Goal: Information Seeking & Learning: Learn about a topic

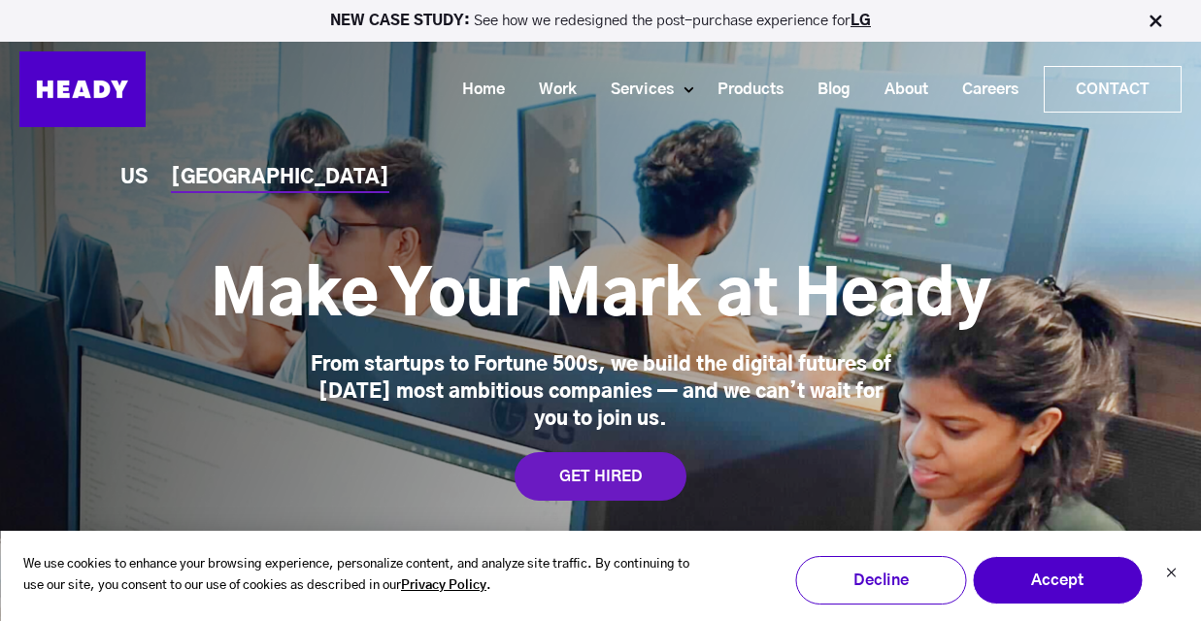
click at [999, 67] on ul "Home Work Services Product Design Handling every pixel with care — and more cru…" at bounding box center [673, 89] width 1016 height 47
click at [994, 80] on link "Careers" at bounding box center [983, 90] width 90 height 36
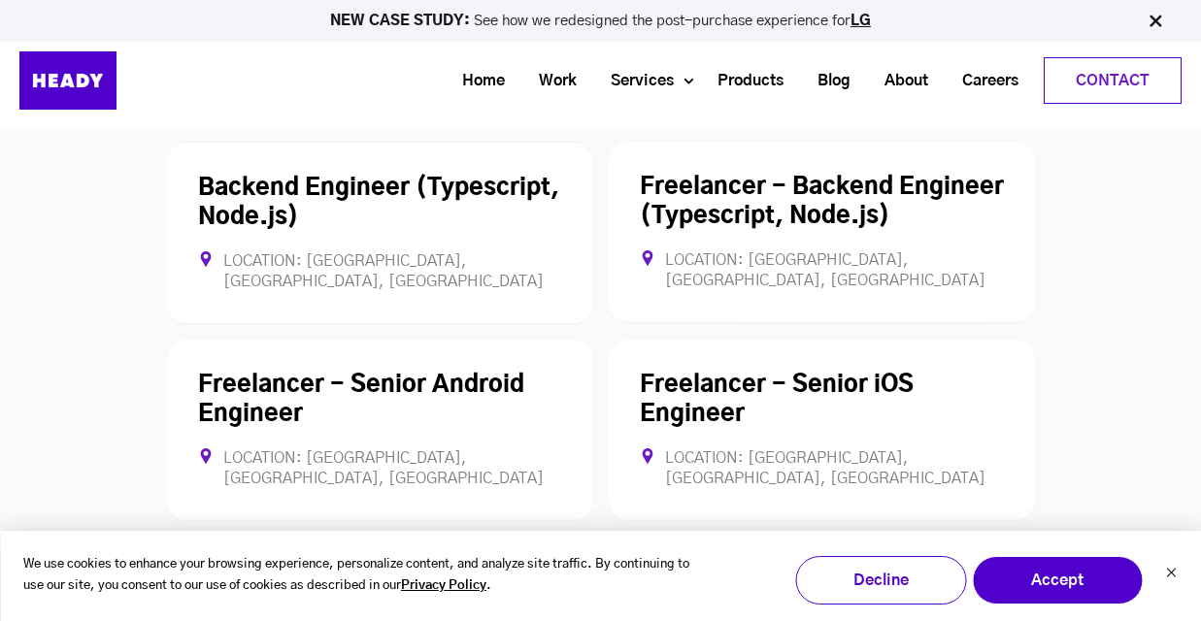
scroll to position [5177, 0]
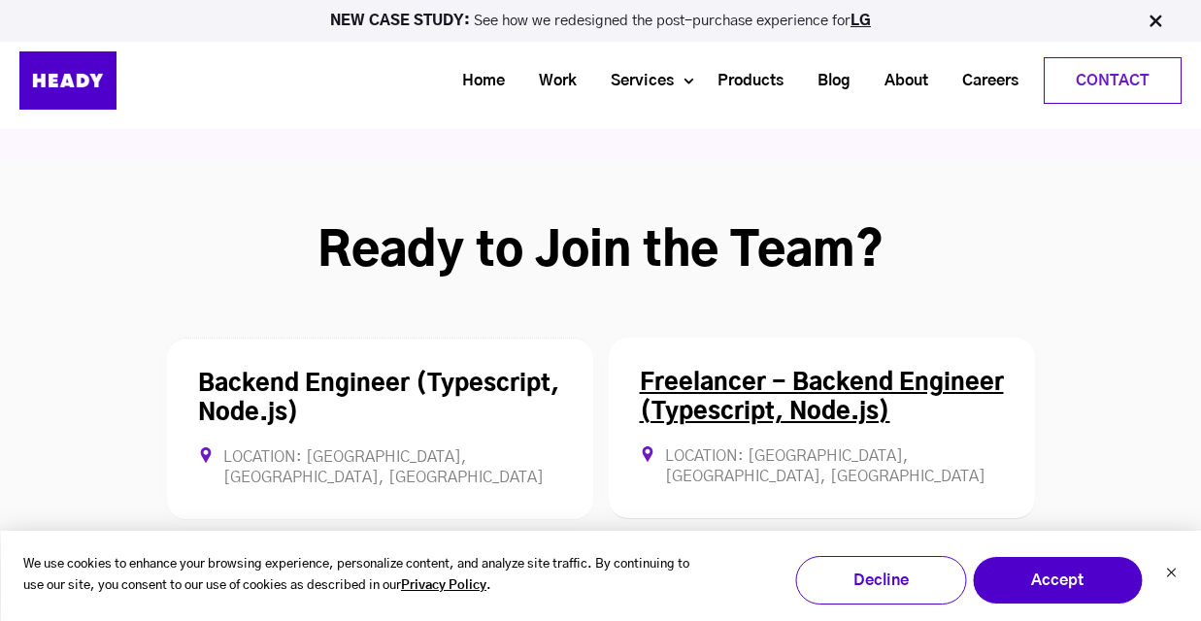
click at [759, 372] on link "Freelancer - Backend Engineer (Typescript, Node.js)" at bounding box center [822, 398] width 364 height 52
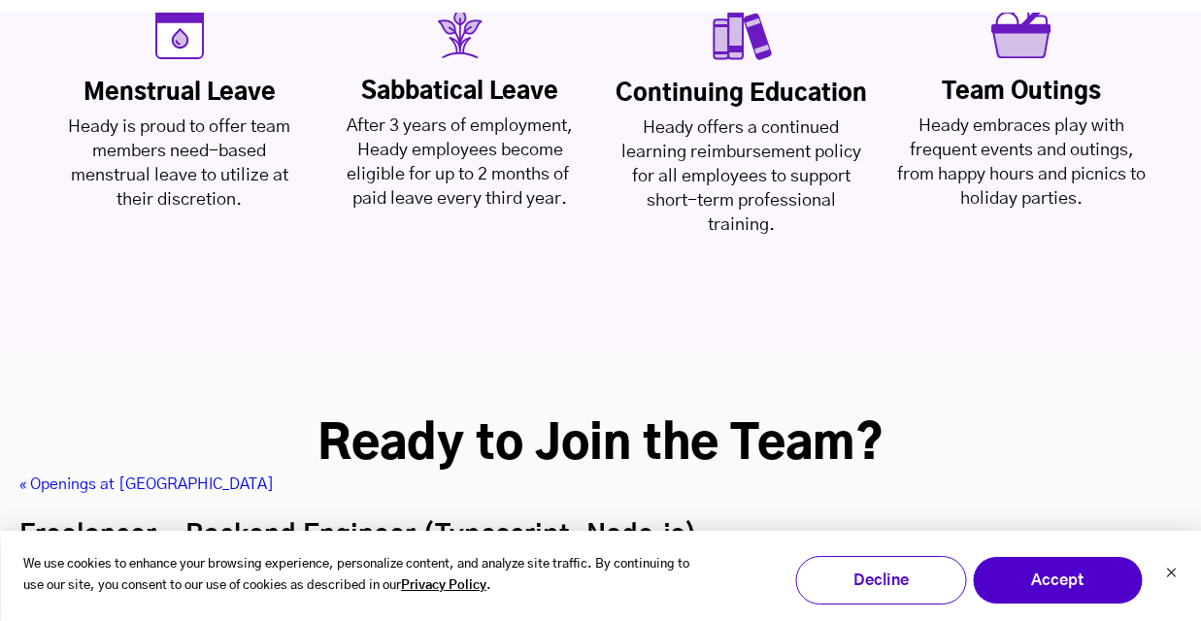
scroll to position [4553, 0]
